Goal: Task Accomplishment & Management: Manage account settings

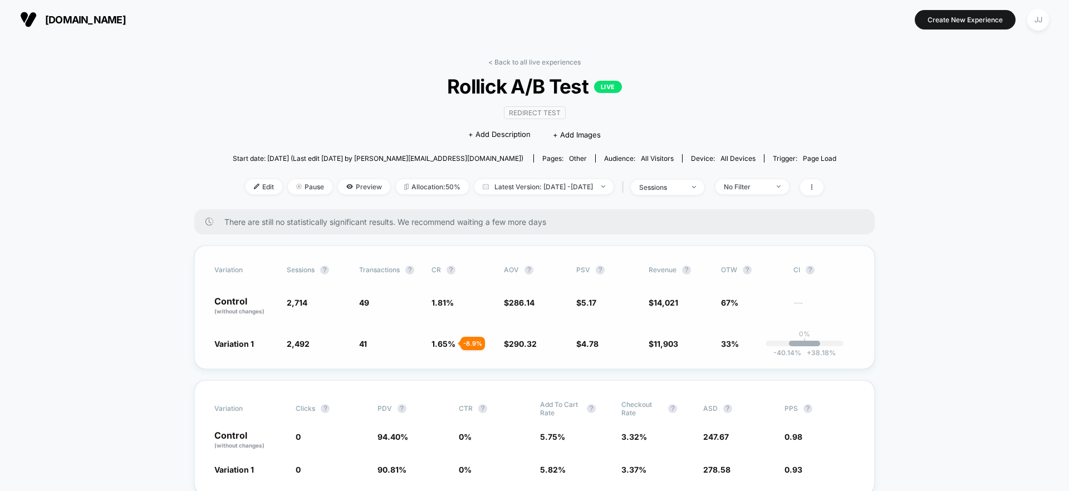
click at [802, 351] on span "+ 38.18 %" at bounding box center [818, 353] width 35 height 8
click at [804, 342] on div "-40.14 % + 38.18 %" at bounding box center [804, 344] width 31 height 6
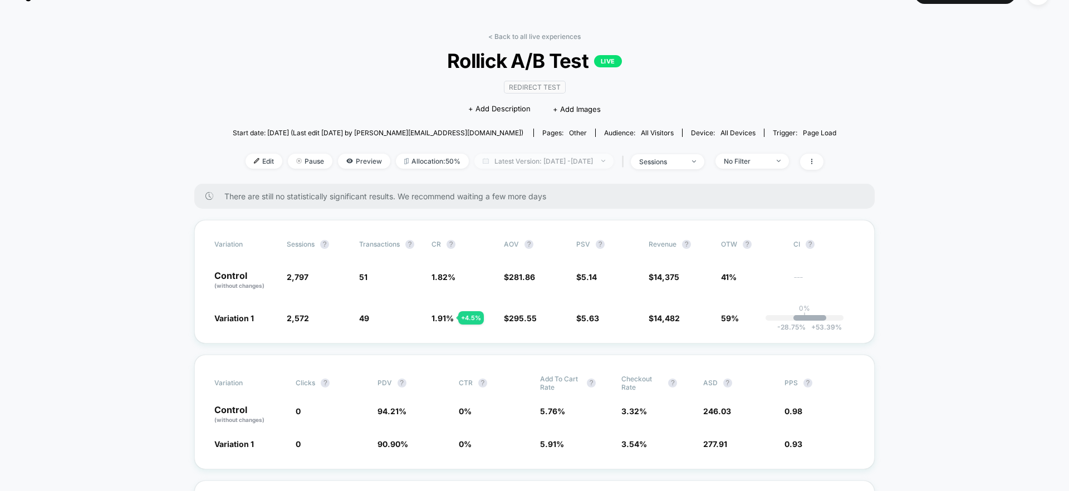
click at [552, 165] on span "Latest Version: [DATE] - [DATE]" at bounding box center [543, 161] width 139 height 15
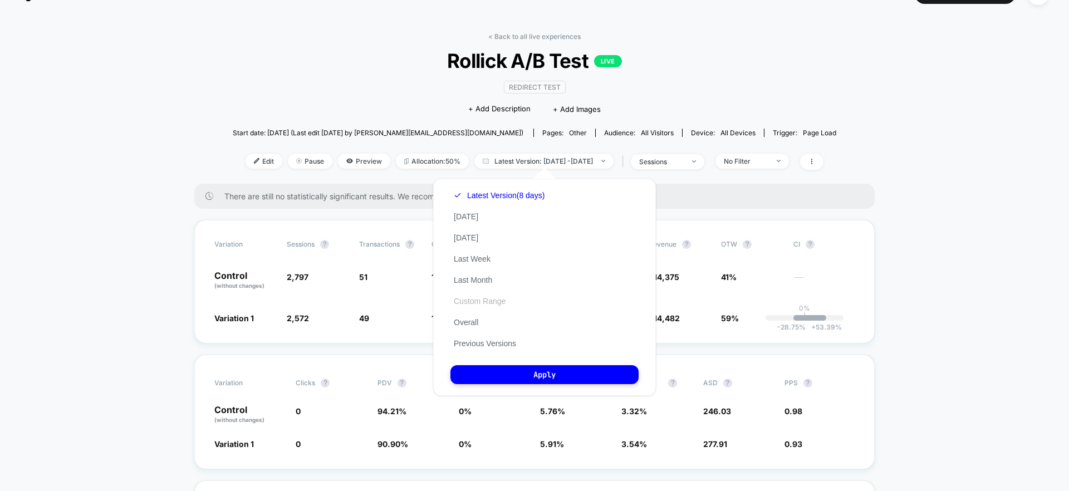
click at [469, 304] on button "Custom Range" at bounding box center [479, 301] width 58 height 10
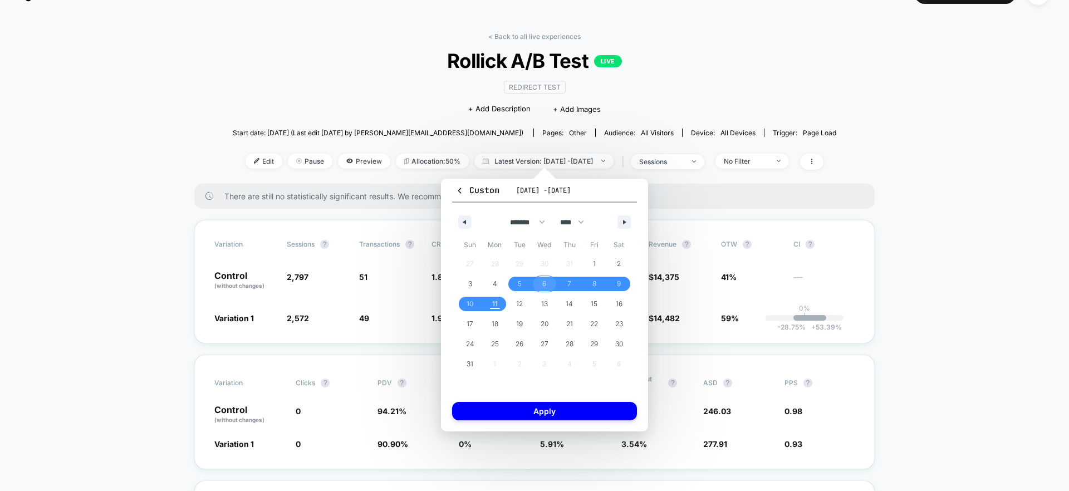
click at [547, 282] on span "6" at bounding box center [544, 284] width 25 height 14
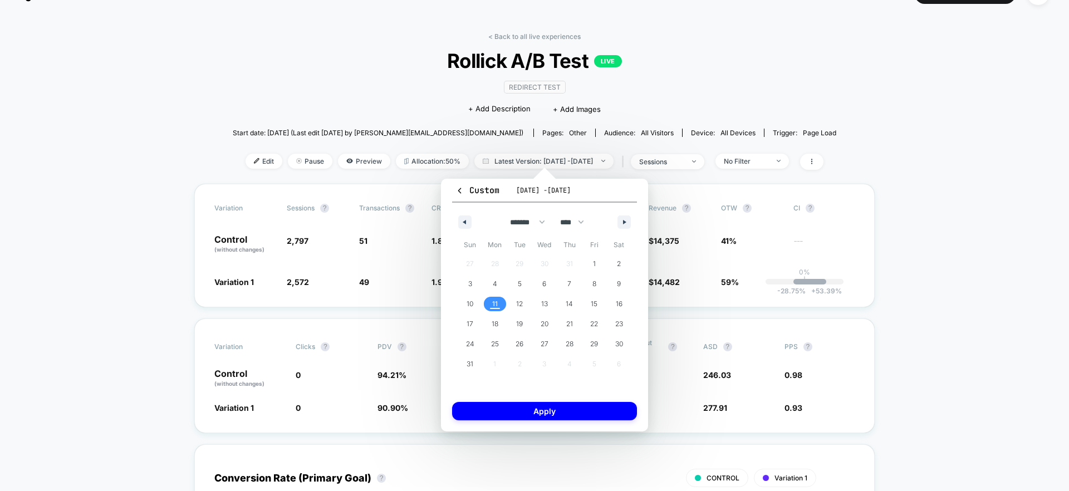
click at [498, 302] on span "11" at bounding box center [495, 304] width 25 height 14
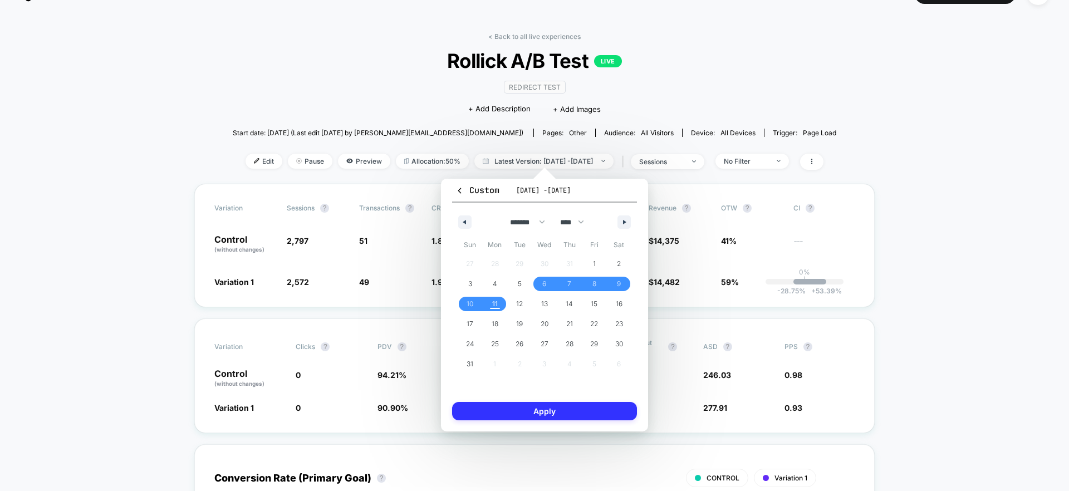
click at [592, 411] on button "Apply" at bounding box center [544, 411] width 185 height 18
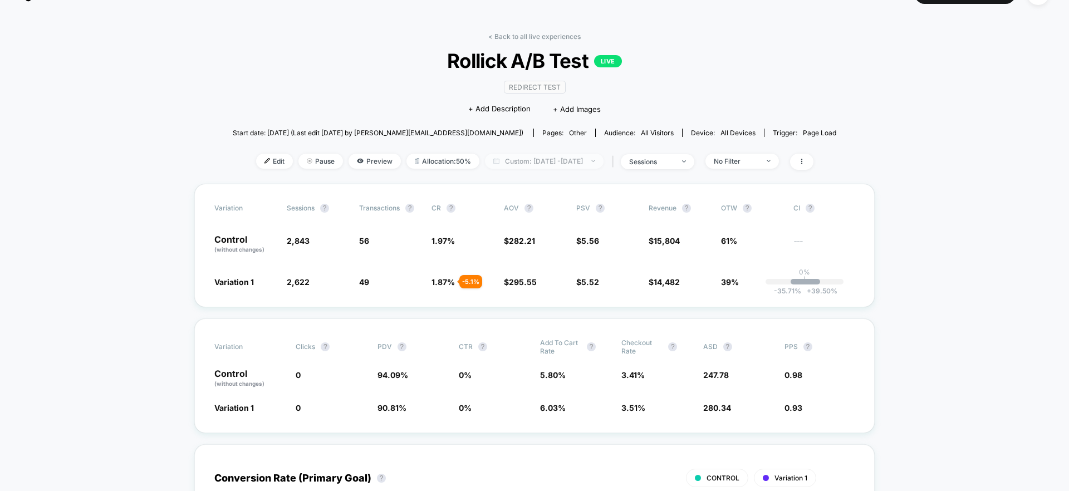
click at [583, 161] on span "Custom: [DATE] - [DATE]" at bounding box center [544, 161] width 119 height 15
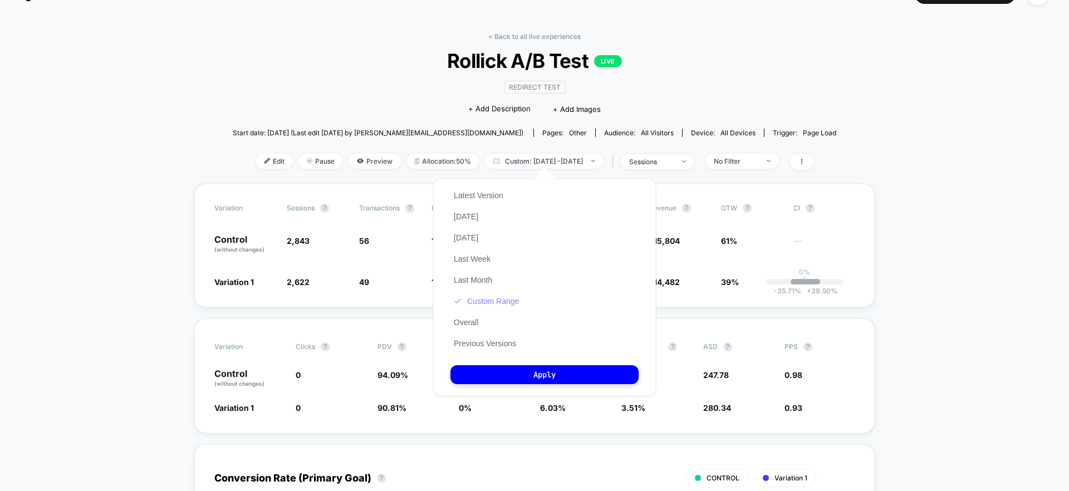
click at [481, 298] on button "Custom Range" at bounding box center [486, 301] width 72 height 10
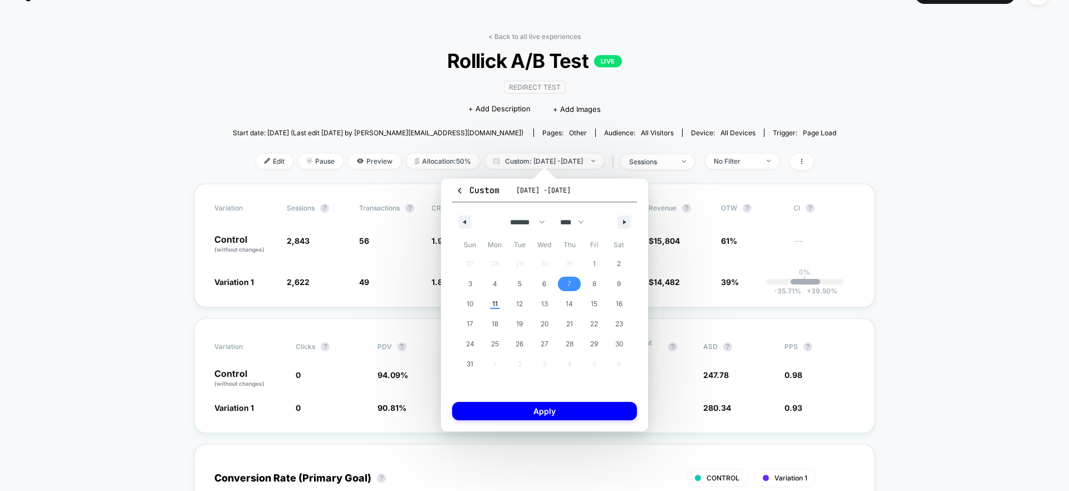
click at [571, 280] on span "7" at bounding box center [569, 284] width 4 height 20
click at [502, 303] on span "11" at bounding box center [495, 304] width 25 height 14
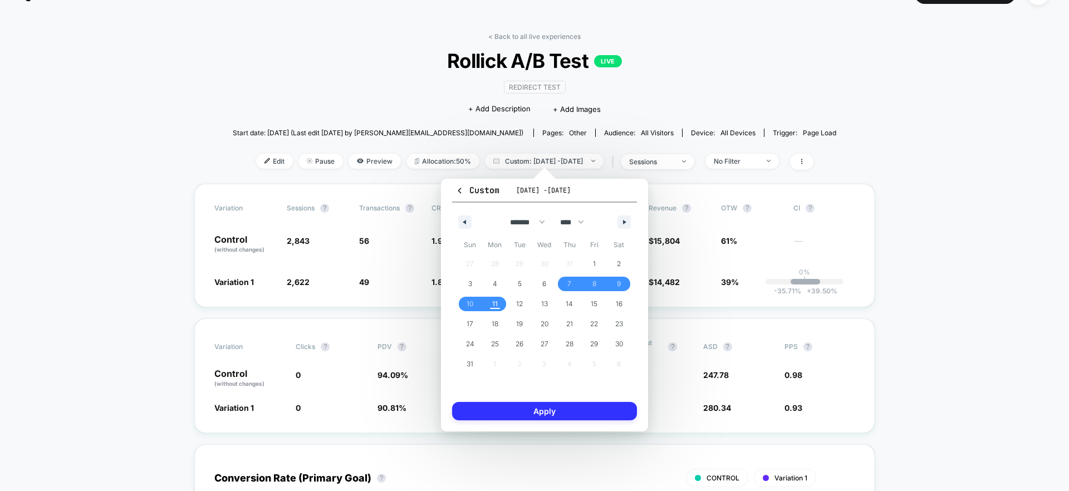
click at [567, 405] on button "Apply" at bounding box center [544, 411] width 185 height 18
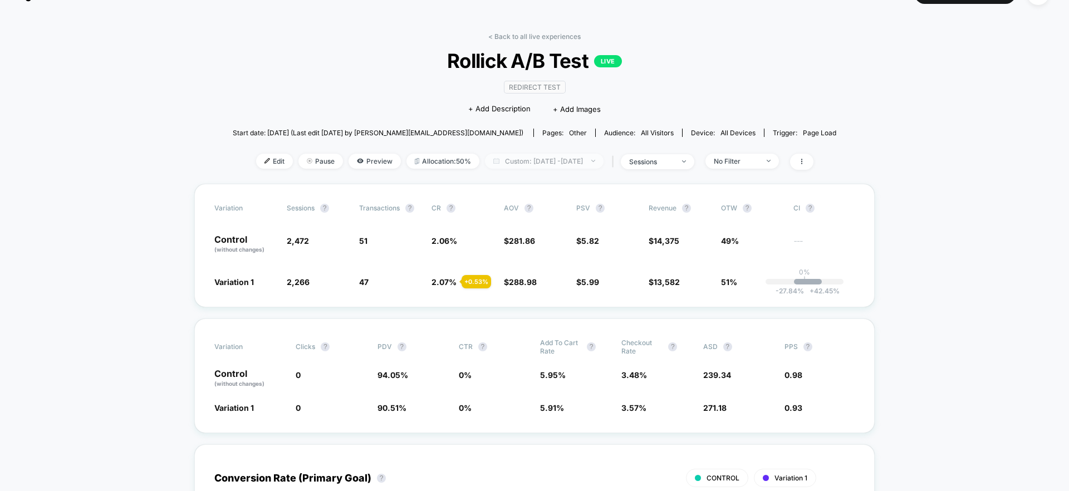
click at [575, 164] on span "Custom: [DATE] - [DATE]" at bounding box center [544, 161] width 119 height 15
select select "*"
select select "****"
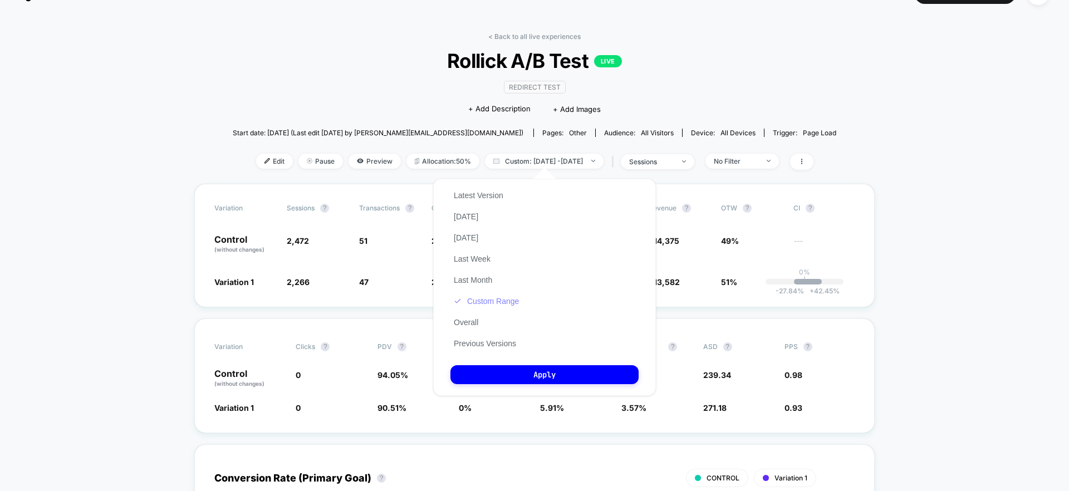
click at [513, 303] on button "Custom Range" at bounding box center [486, 301] width 72 height 10
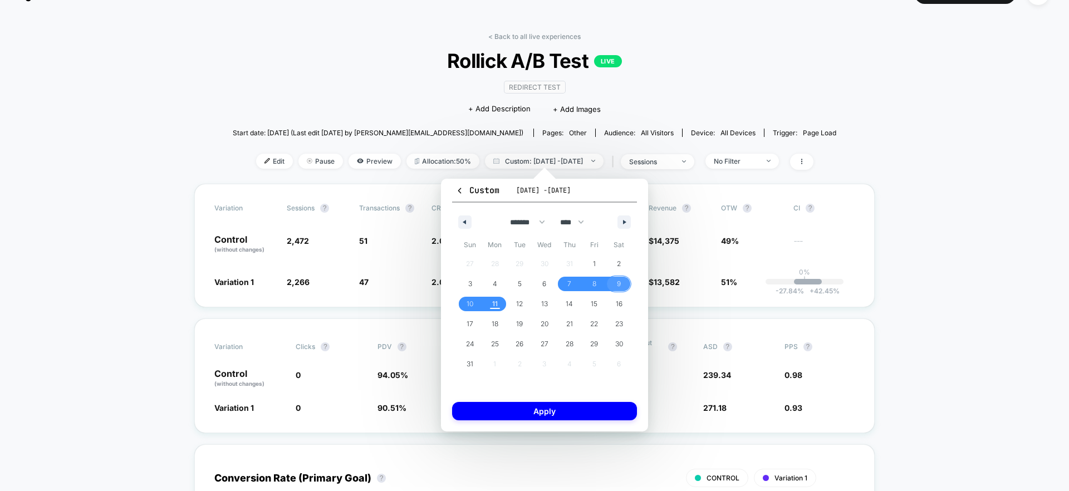
click at [615, 288] on span "9" at bounding box center [618, 284] width 25 height 14
click at [475, 303] on span "10" at bounding box center [470, 304] width 25 height 14
click at [557, 408] on button "Apply" at bounding box center [544, 411] width 185 height 18
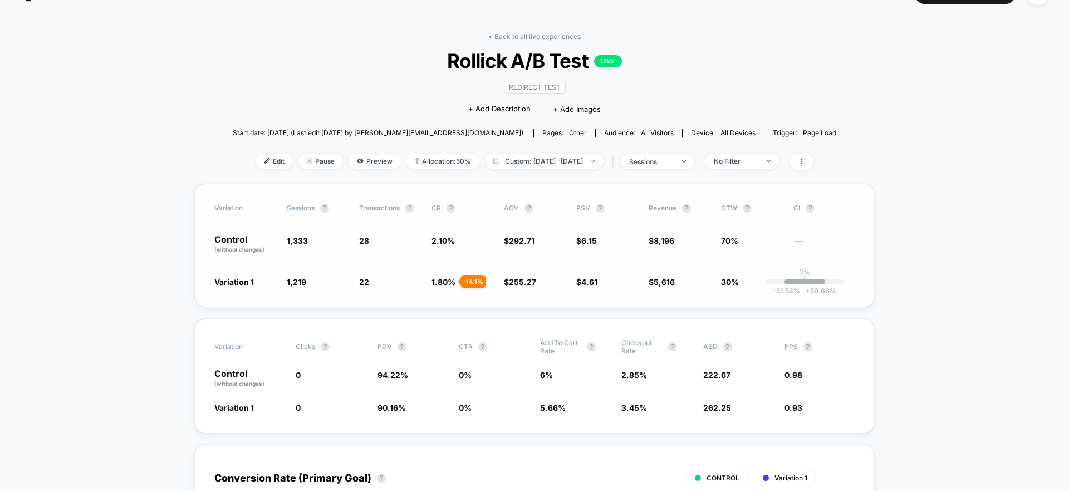
click at [453, 279] on span "1.80 %" at bounding box center [444, 281] width 24 height 9
click at [537, 167] on span "Custom: [DATE] - [DATE]" at bounding box center [544, 161] width 119 height 15
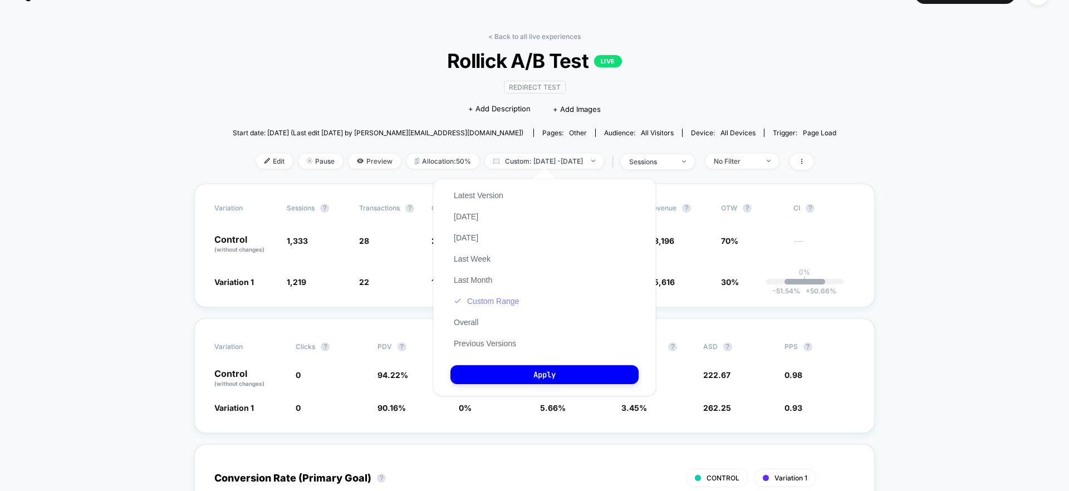
click at [476, 298] on button "Custom Range" at bounding box center [486, 301] width 72 height 10
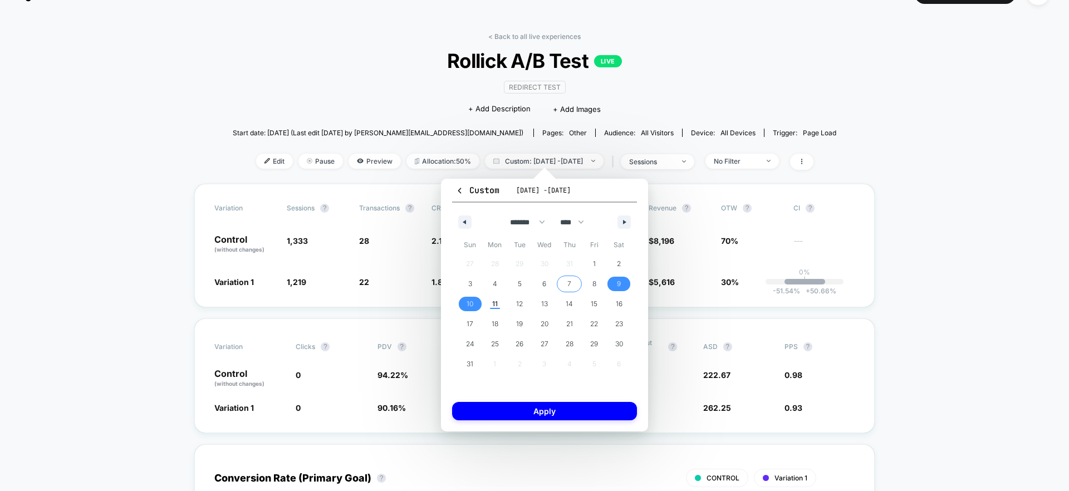
click at [566, 285] on span "7" at bounding box center [569, 284] width 25 height 14
click at [594, 280] on span "8" at bounding box center [594, 284] width 4 height 20
click at [564, 425] on div "Custom [DATE] - [DATE] ******* ******** ***** ***** *** **** **** ****** ******…" at bounding box center [544, 305] width 207 height 253
click at [561, 417] on button "Apply" at bounding box center [544, 411] width 185 height 18
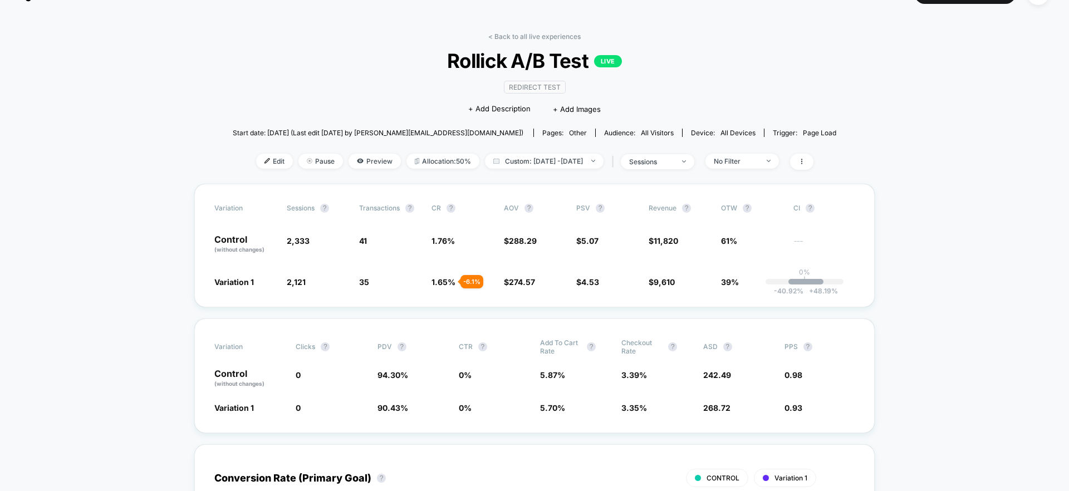
click at [531, 168] on div "Edit Pause Preview Allocation: 50% Custom: [DATE] - [DATE] | sessions No Filter" at bounding box center [535, 162] width 604 height 16
click at [603, 164] on span "Custom: [DATE] - [DATE]" at bounding box center [544, 161] width 119 height 15
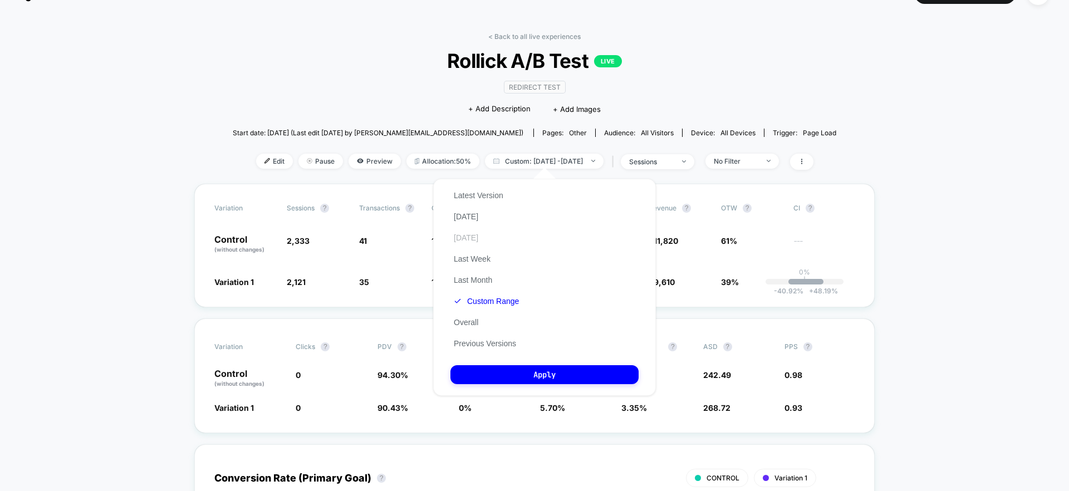
click at [471, 237] on button "[DATE]" at bounding box center [465, 238] width 31 height 10
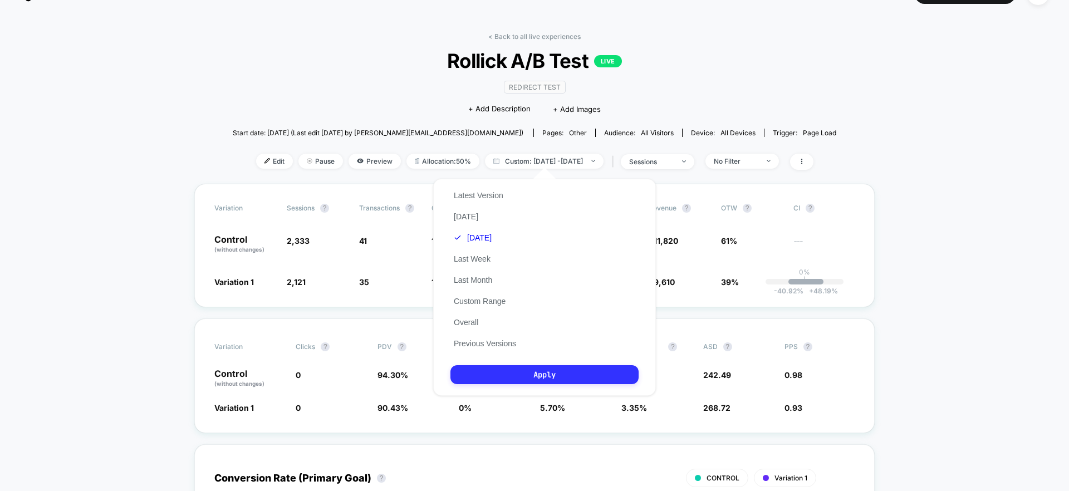
click at [509, 369] on button "Apply" at bounding box center [544, 374] width 188 height 19
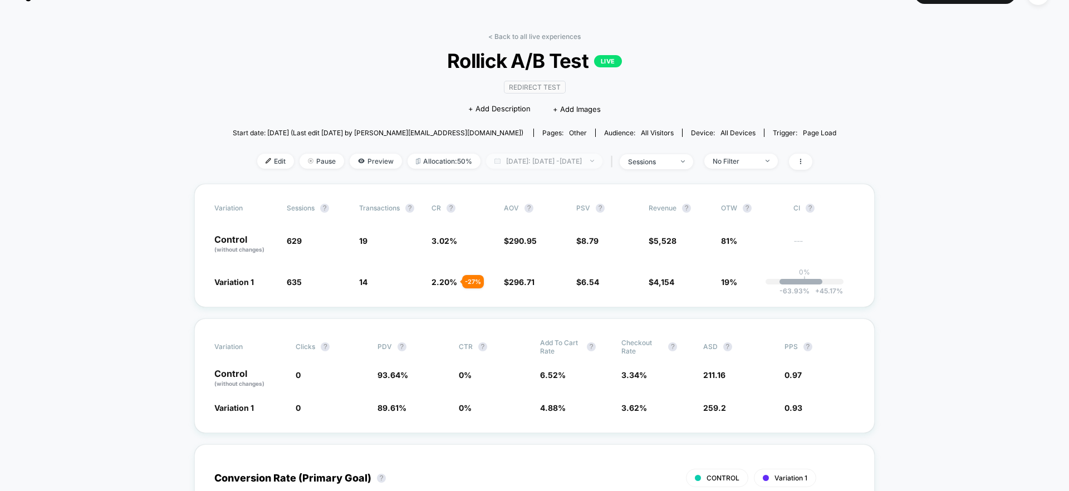
click at [538, 159] on span "[DATE]: [DATE] - [DATE]" at bounding box center [544, 161] width 116 height 15
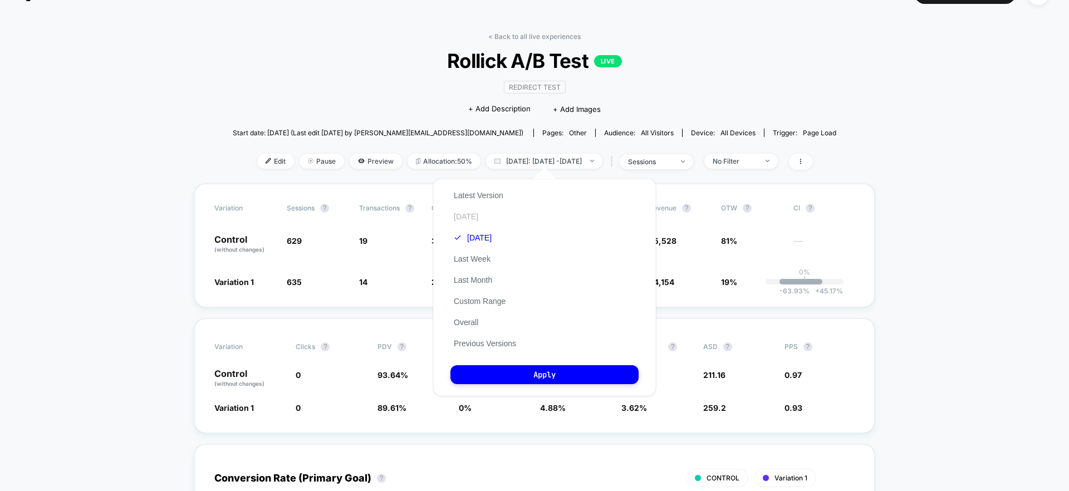
click at [464, 217] on button "[DATE]" at bounding box center [465, 217] width 31 height 10
click at [520, 372] on button "Apply" at bounding box center [544, 374] width 188 height 19
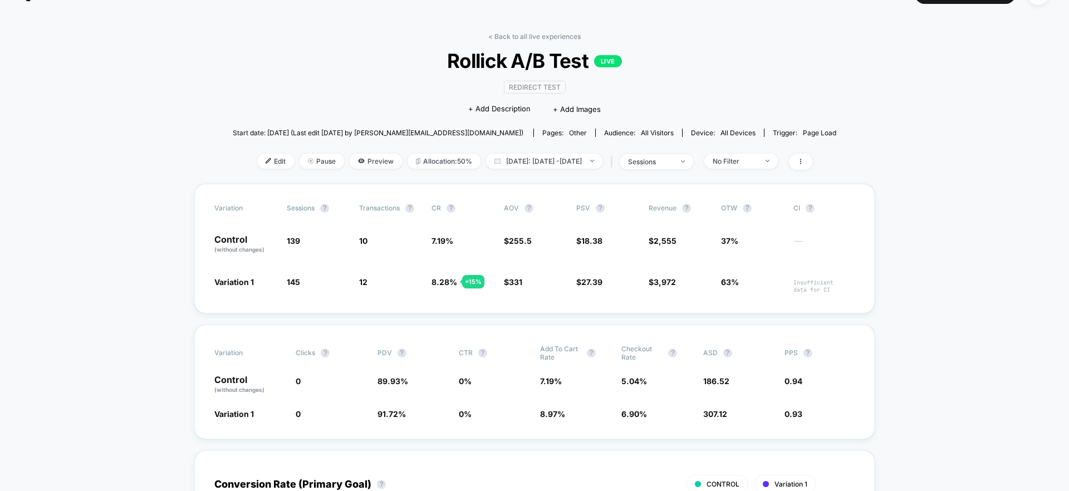
click at [448, 290] on span "8.28 % + 15 %" at bounding box center [462, 284] width 61 height 17
click at [447, 277] on span "8.28 %" at bounding box center [445, 281] width 26 height 9
click at [446, 283] on span "8.28 %" at bounding box center [445, 281] width 26 height 9
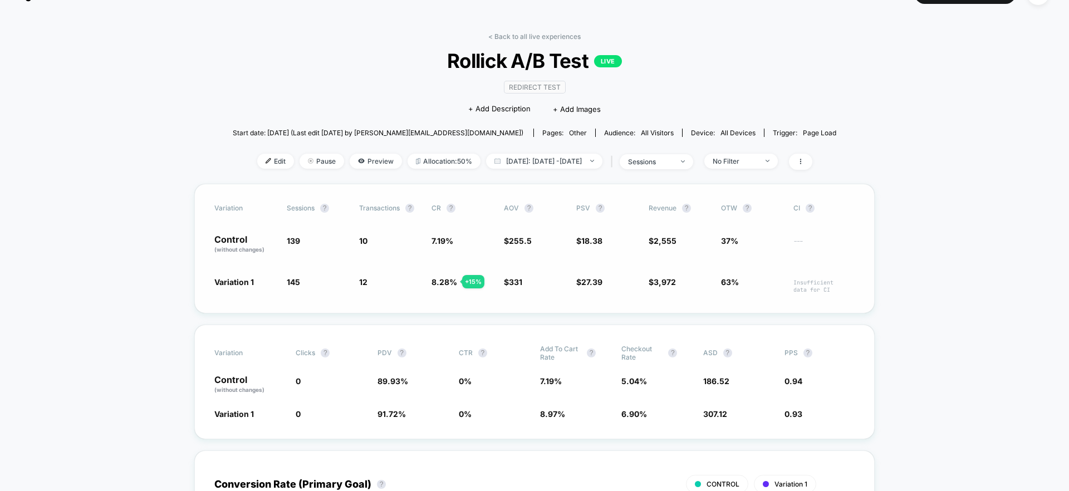
click at [446, 283] on span "8.28 %" at bounding box center [445, 281] width 26 height 9
click at [359, 36] on div "< Back to all live experiences Rollick A/B Test LIVE Redirect Test Click to edi…" at bounding box center [535, 107] width 604 height 151
click at [434, 161] on span "Allocation: 50%" at bounding box center [444, 161] width 73 height 15
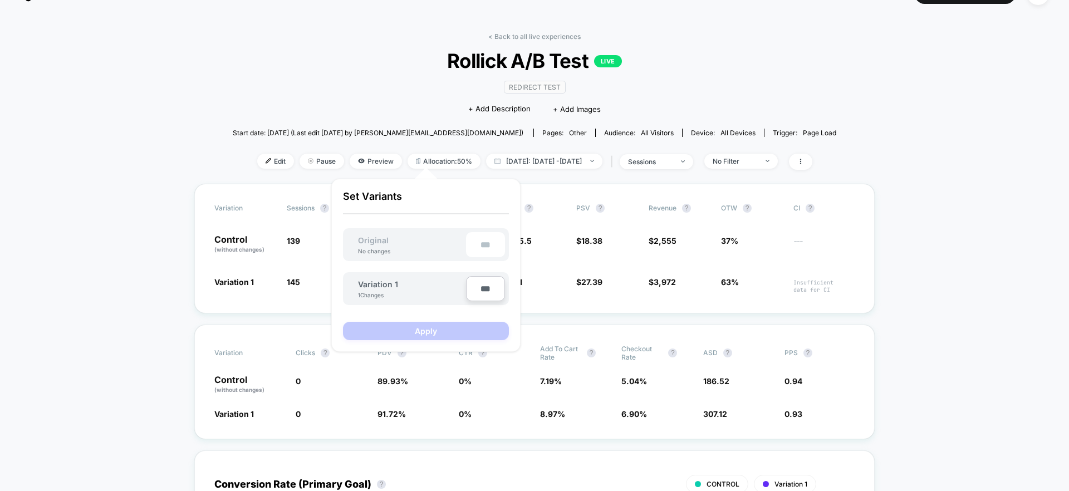
click at [481, 289] on input "***" at bounding box center [485, 288] width 39 height 25
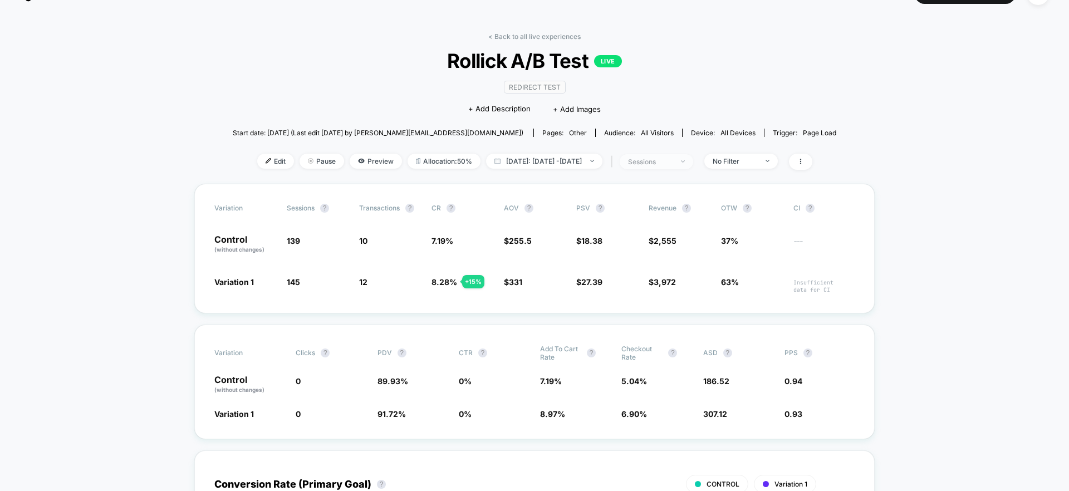
click at [668, 156] on span "sessions" at bounding box center [657, 161] width 74 height 15
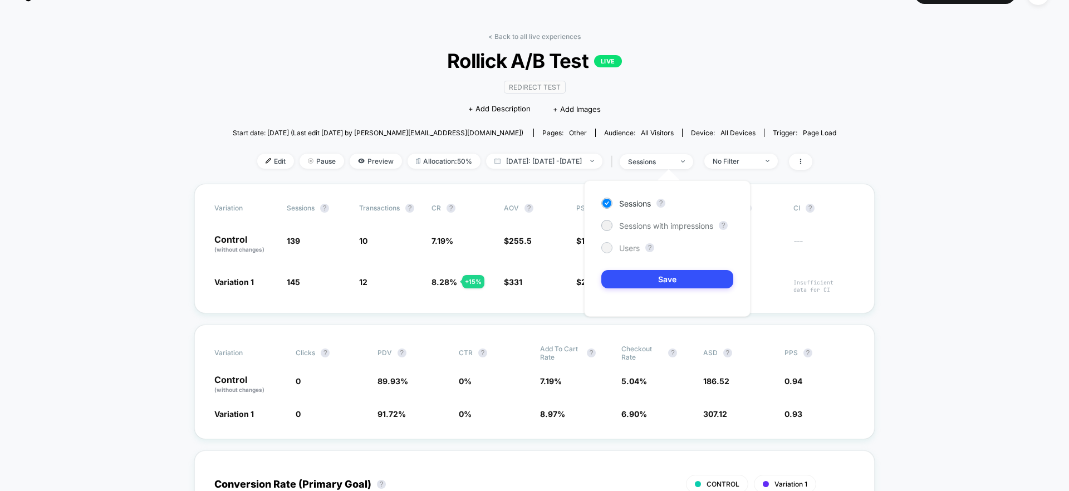
click at [623, 243] on span "Users" at bounding box center [629, 247] width 21 height 9
click at [640, 285] on button "Save" at bounding box center [667, 279] width 132 height 18
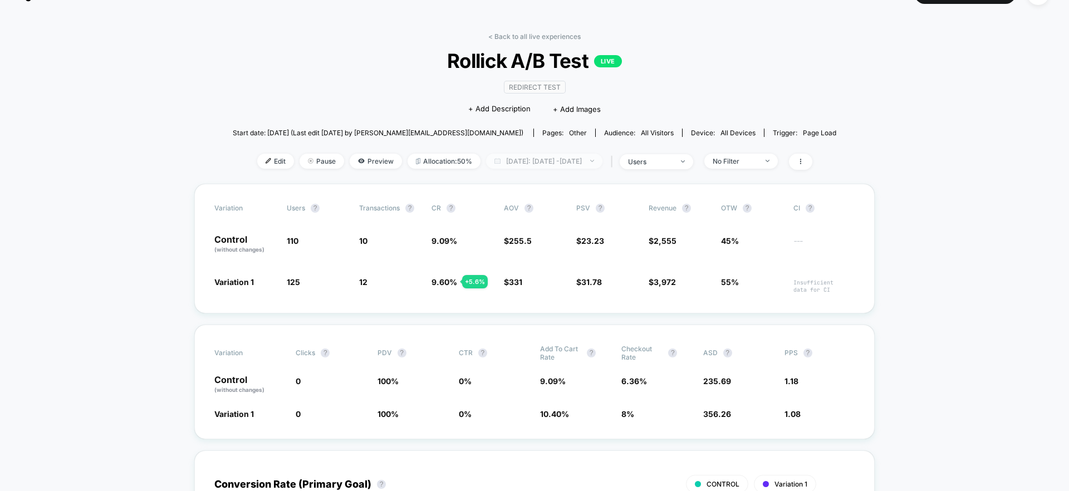
click at [565, 163] on span "[DATE]: [DATE] - [DATE]" at bounding box center [544, 161] width 116 height 15
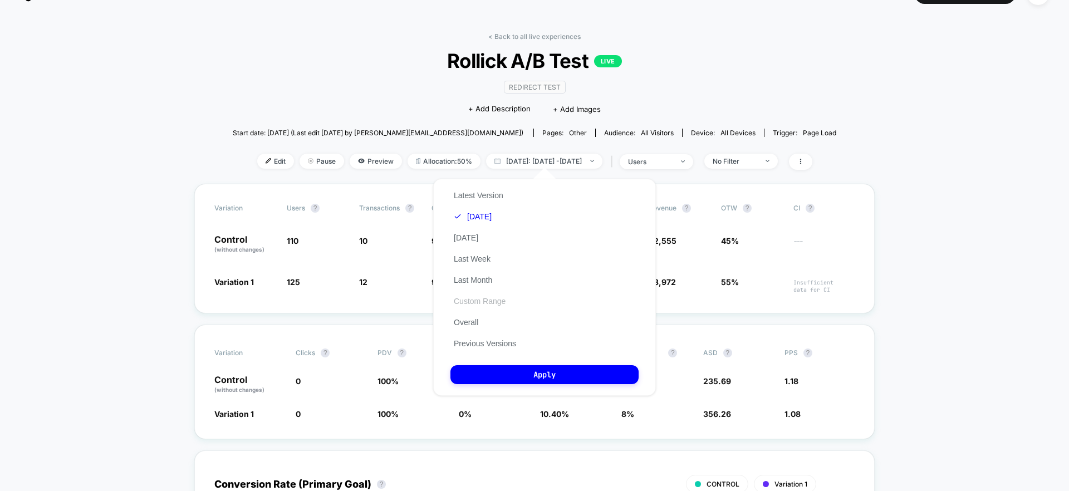
click at [479, 301] on button "Custom Range" at bounding box center [479, 301] width 58 height 10
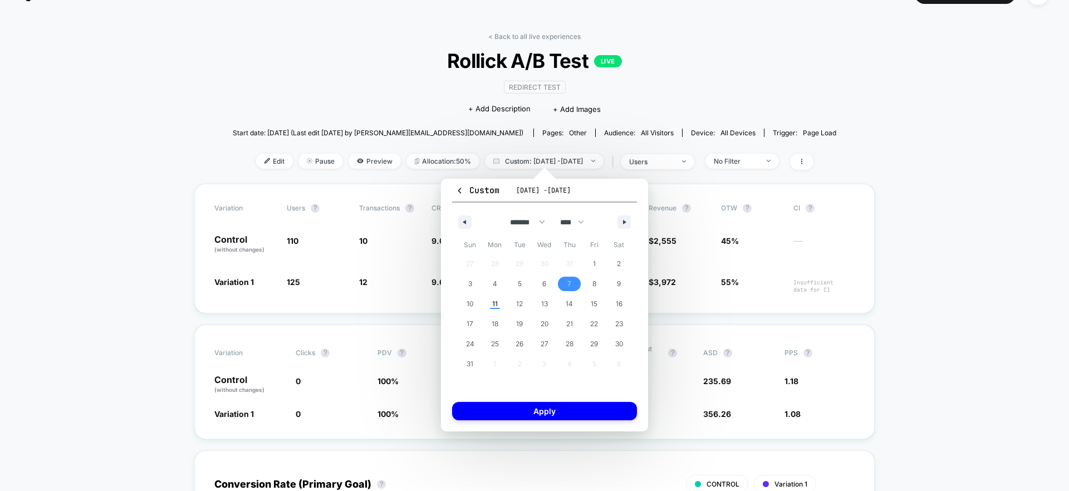
click at [564, 288] on span "7" at bounding box center [569, 284] width 25 height 14
click at [487, 306] on span "11" at bounding box center [495, 304] width 25 height 14
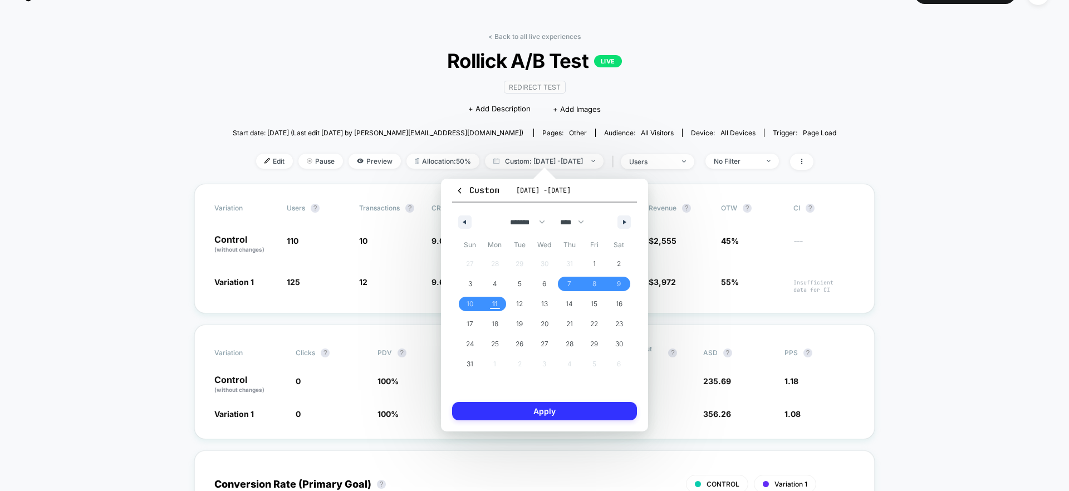
click at [592, 411] on button "Apply" at bounding box center [544, 411] width 185 height 18
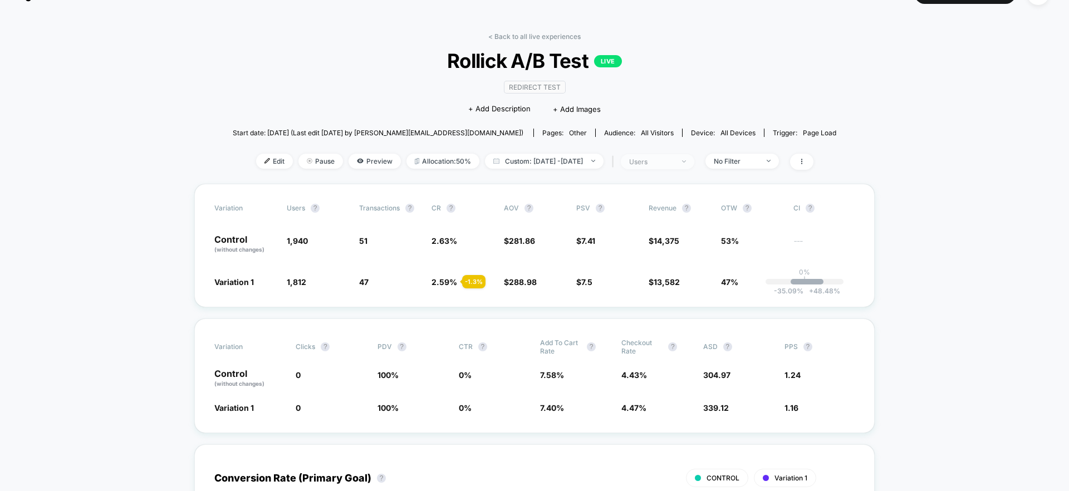
click at [673, 163] on div "users" at bounding box center [651, 162] width 45 height 8
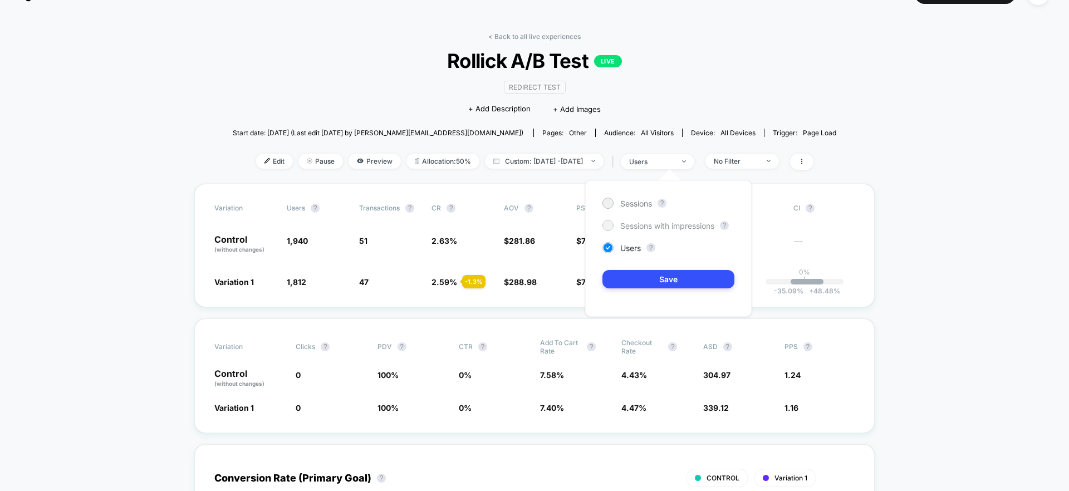
click at [676, 231] on div "Sessions with impressions" at bounding box center [658, 225] width 112 height 11
click at [688, 271] on button "Save" at bounding box center [668, 279] width 132 height 18
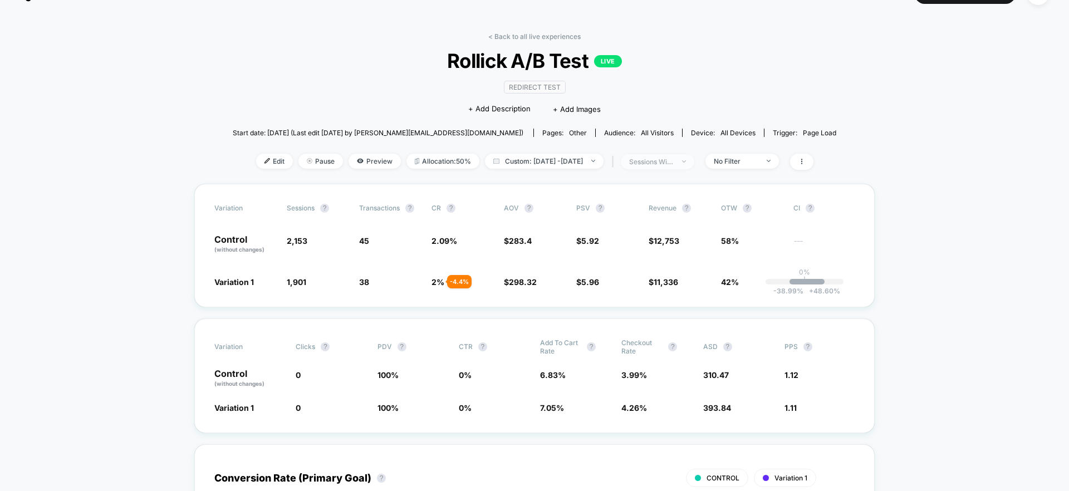
click at [694, 161] on span "sessions with impression" at bounding box center [658, 161] width 74 height 15
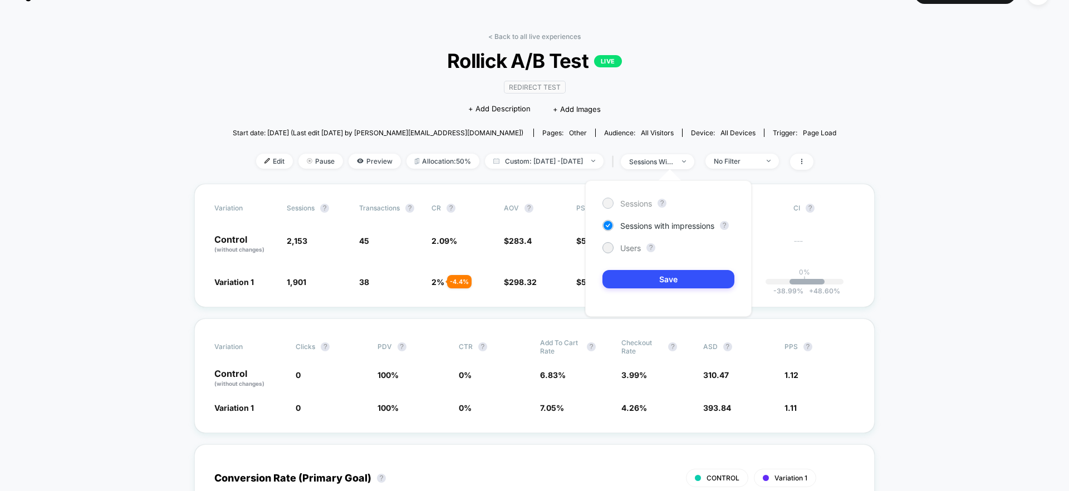
click at [614, 204] on div "Sessions" at bounding box center [627, 203] width 50 height 11
click at [640, 281] on button "Save" at bounding box center [668, 279] width 132 height 18
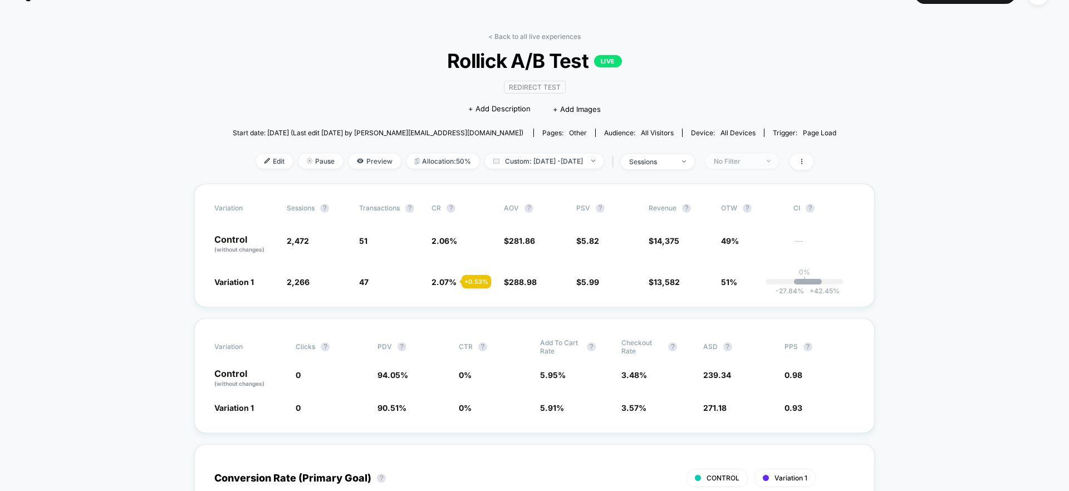
click at [749, 158] on div "No Filter" at bounding box center [736, 161] width 45 height 8
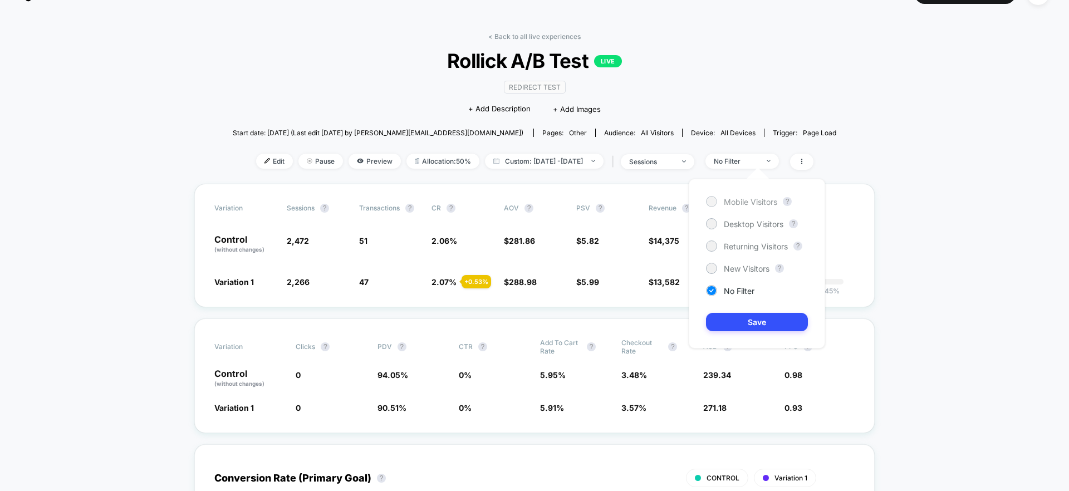
click at [758, 206] on div "Mobile Visitors" at bounding box center [741, 201] width 71 height 11
click at [772, 323] on button "Save" at bounding box center [757, 322] width 102 height 18
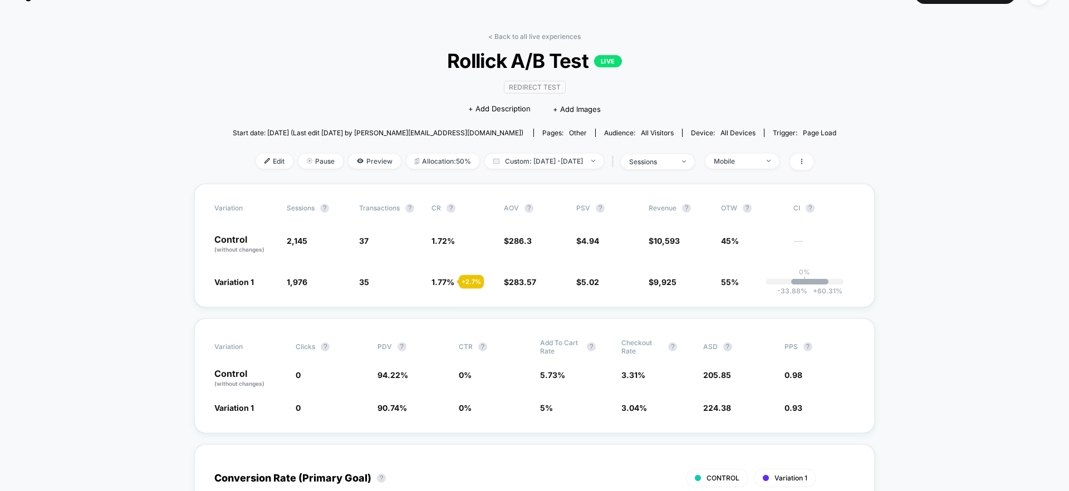
click at [751, 145] on div "< Back to all live experiences Rollick A/B Test LIVE Redirect Test Click to edi…" at bounding box center [535, 107] width 604 height 151
click at [751, 159] on div "Mobile" at bounding box center [736, 161] width 45 height 8
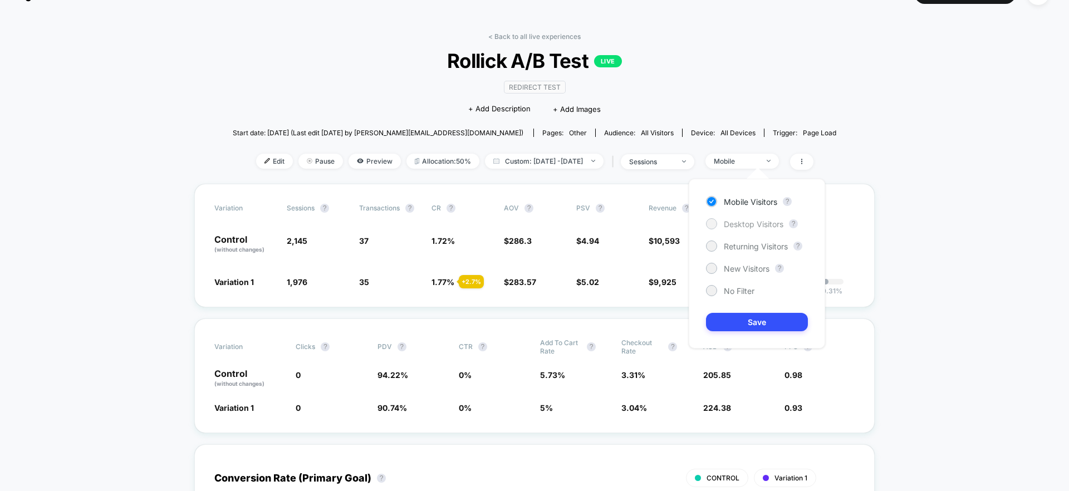
click at [762, 224] on span "Desktop Visitors" at bounding box center [754, 223] width 60 height 9
click at [763, 321] on button "Save" at bounding box center [757, 322] width 102 height 18
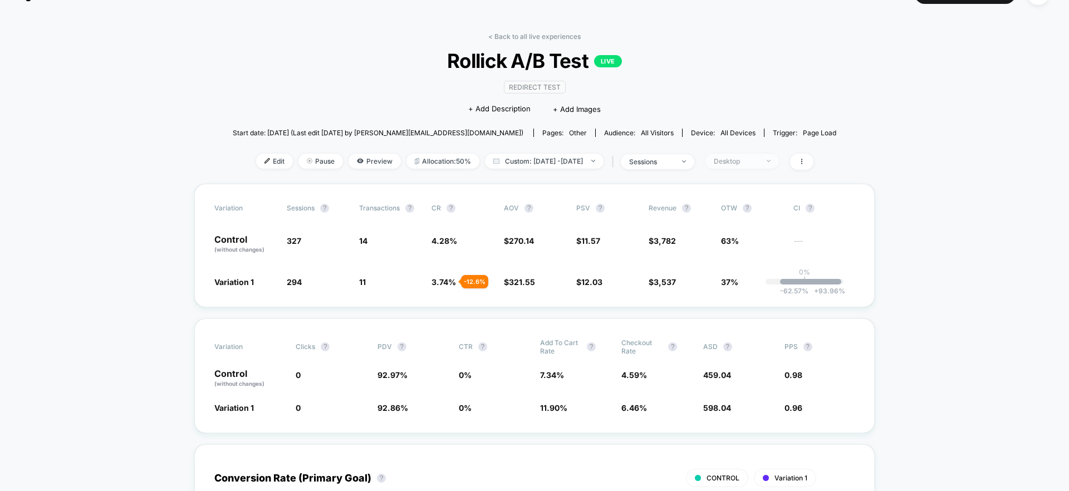
click at [756, 160] on div "Desktop" at bounding box center [736, 161] width 45 height 8
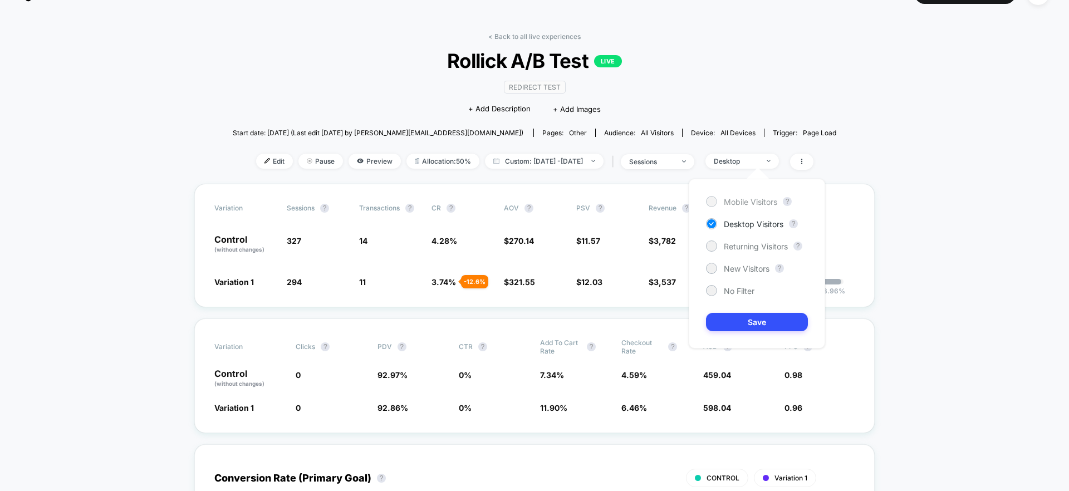
click at [761, 203] on span "Mobile Visitors" at bounding box center [750, 201] width 53 height 9
click at [783, 322] on button "Save" at bounding box center [757, 322] width 102 height 18
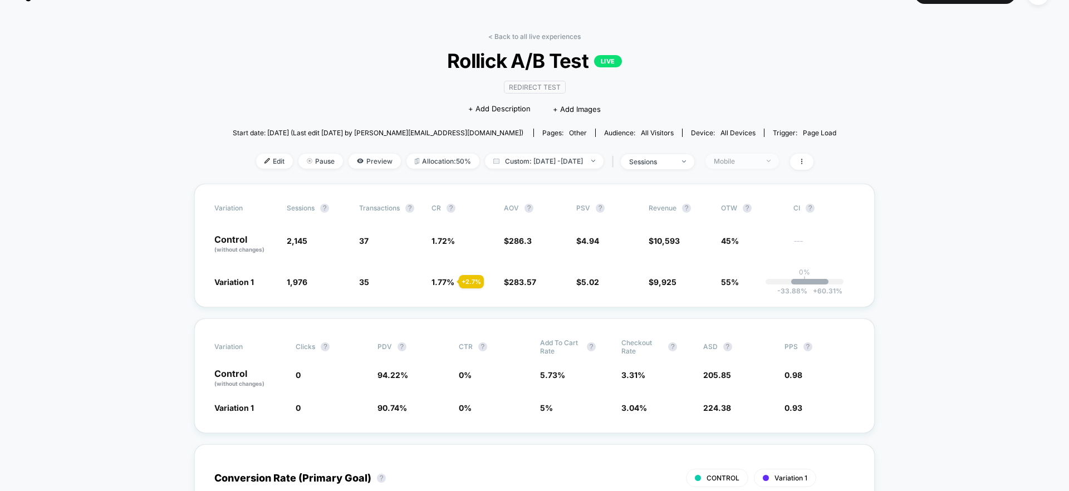
click at [758, 163] on div "Mobile" at bounding box center [736, 161] width 45 height 8
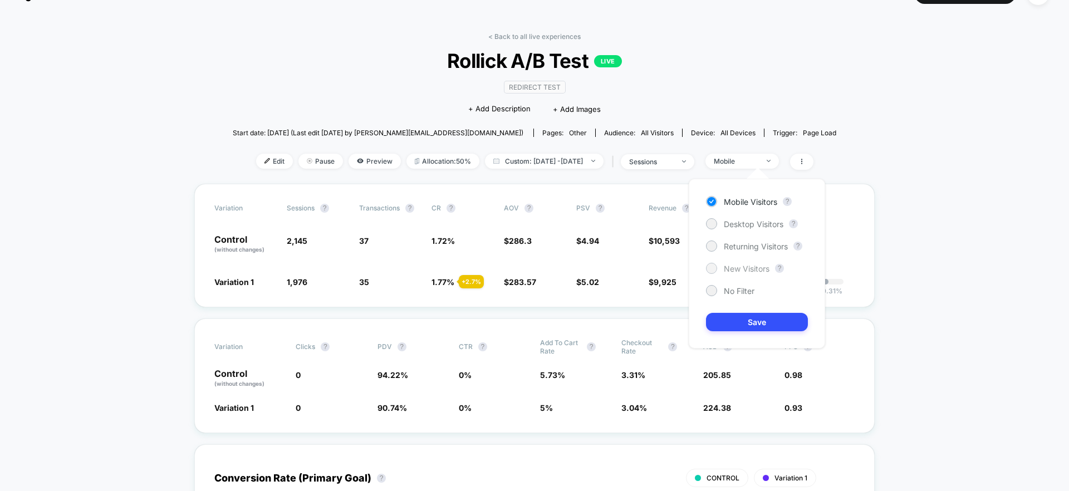
click at [758, 270] on span "New Visitors" at bounding box center [747, 268] width 46 height 9
click at [767, 321] on button "Save" at bounding box center [757, 322] width 102 height 18
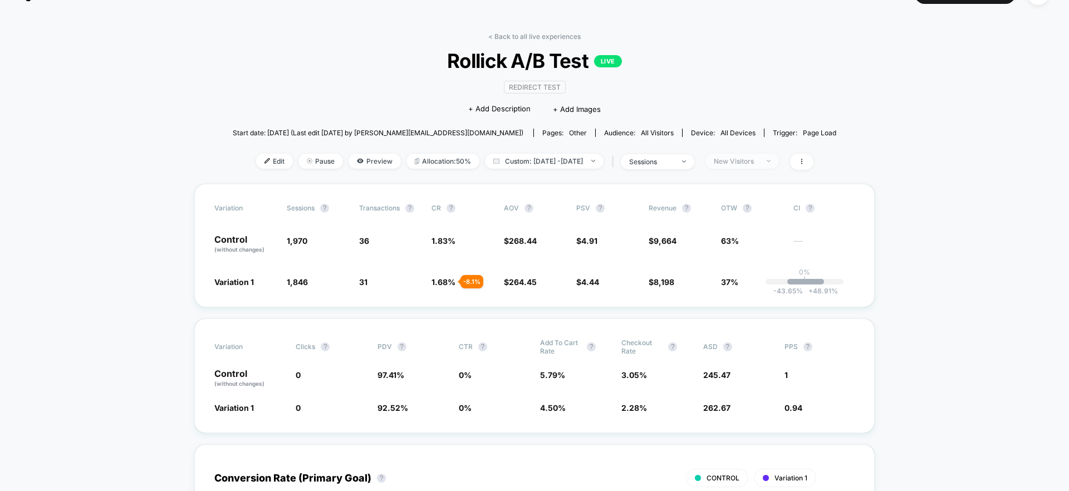
click at [750, 159] on div "New Visitors" at bounding box center [736, 161] width 45 height 8
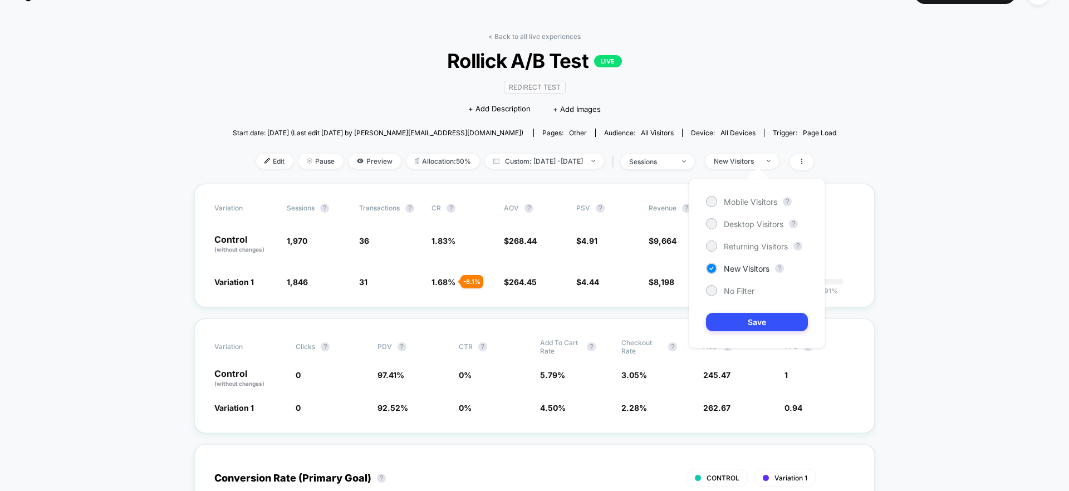
click at [746, 296] on div "Mobile Visitors ? Desktop Visitors ? Returning Visitors ? New Visitors ? No Fil…" at bounding box center [757, 264] width 136 height 170
click at [743, 291] on span "No Filter" at bounding box center [739, 290] width 31 height 9
click at [750, 323] on button "Save" at bounding box center [757, 322] width 102 height 18
